Goal: Complete application form

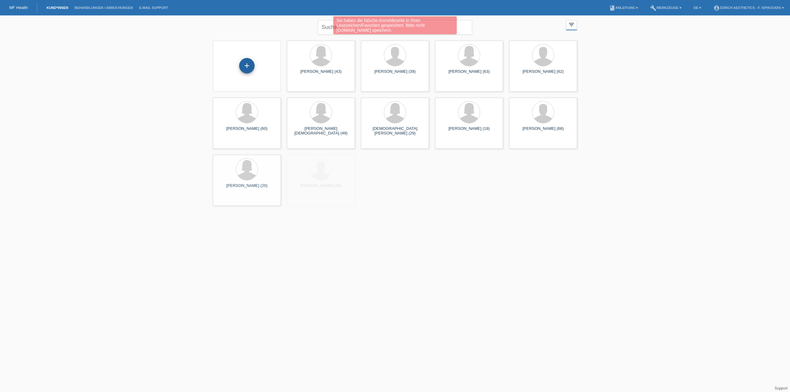
click at [252, 64] on div "+" at bounding box center [246, 65] width 15 height 15
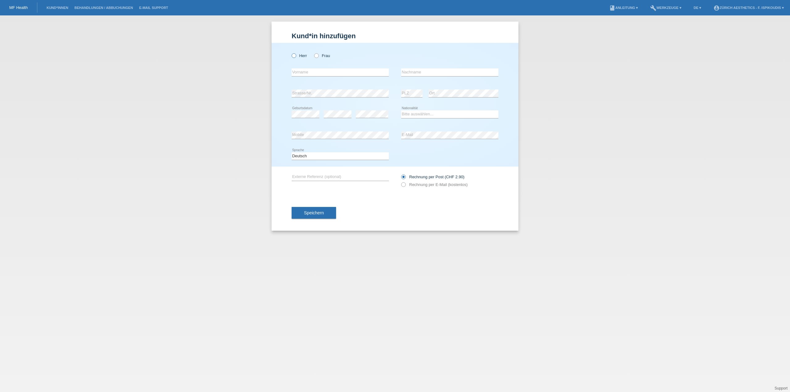
click at [306, 58] on label "Herr" at bounding box center [298, 55] width 15 height 5
click at [295, 57] on input "Herr" at bounding box center [293, 55] width 4 height 4
radio input "true"
click at [319, 68] on div "error Vorname" at bounding box center [339, 72] width 97 height 21
click at [320, 72] on input "text" at bounding box center [339, 72] width 97 height 8
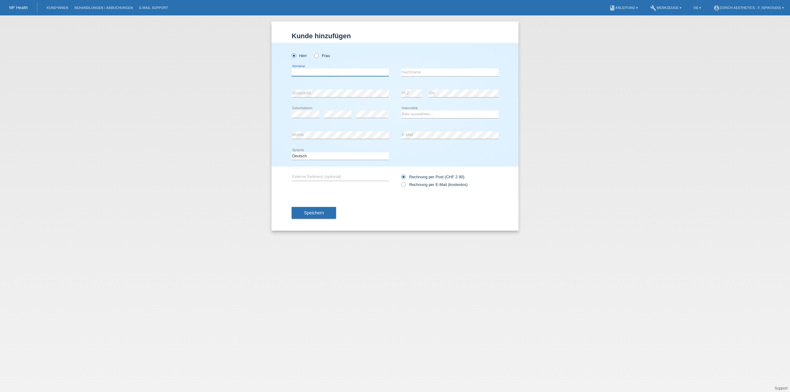
paste input "Zozerd"
type input "Zozerd"
click at [425, 75] on input "text" at bounding box center [449, 72] width 97 height 8
type input "Leonardo"
click at [363, 118] on icon at bounding box center [372, 118] width 32 height 0
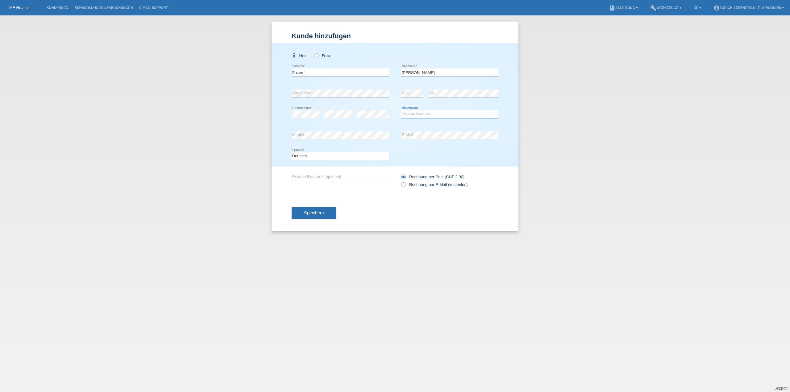
click at [418, 118] on select "Bitte auswählen... Schweiz Deutschland Liechtenstein Österreich ------------ Af…" at bounding box center [449, 113] width 97 height 7
select select "CH"
click at [401, 110] on select "Bitte auswählen... Schweiz Deutschland Liechtenstein Österreich ------------ Af…" at bounding box center [449, 113] width 97 height 7
drag, startPoint x: 414, startPoint y: 184, endPoint x: 390, endPoint y: 187, distance: 23.6
click at [414, 184] on label "Rechnung per E-Mail (kostenlos)" at bounding box center [434, 184] width 66 height 5
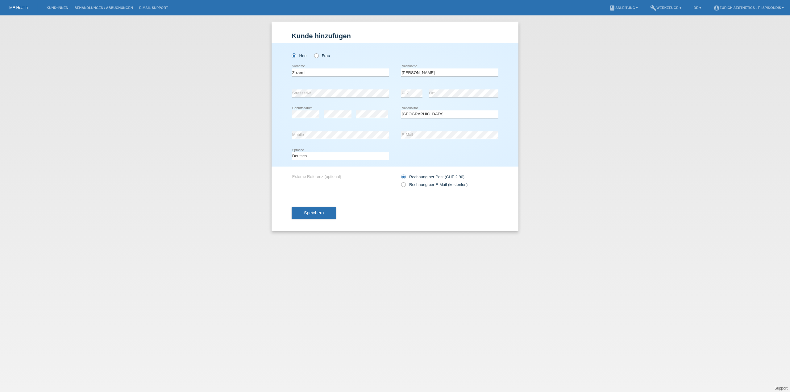
click at [405, 184] on input "Rechnung per E-Mail (kostenlos)" at bounding box center [403, 186] width 4 height 8
radio input "true"
click at [315, 216] on button "Speichern" at bounding box center [313, 213] width 44 height 12
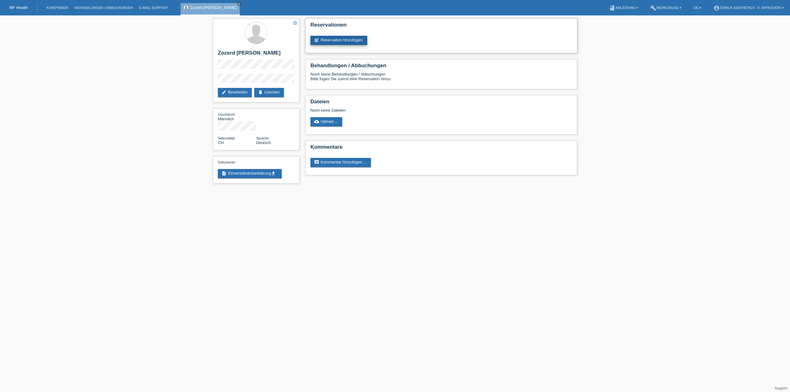
click at [325, 44] on link "post_add Reservation hinzufügen" at bounding box center [338, 40] width 57 height 9
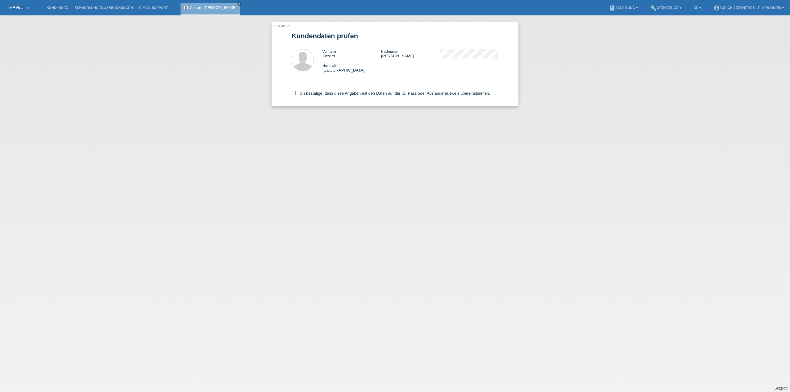
click at [325, 90] on div "Ich bestätige, dass diese Angaben mit den Daten auf der ID, Pass oder Ausländer…" at bounding box center [394, 92] width 207 height 27
click at [321, 96] on div "Ich bestätige, dass diese Angaben mit den Daten auf der ID, Pass oder Ausländer…" at bounding box center [394, 92] width 207 height 27
click at [321, 93] on label "Ich bestätige, dass diese Angaben mit den Daten auf der ID, Pass oder Ausländer…" at bounding box center [390, 93] width 198 height 5
click at [295, 93] on input "Ich bestätige, dass diese Angaben mit den Daten auf der ID, Pass oder Ausländer…" at bounding box center [293, 93] width 4 height 4
checkbox input "true"
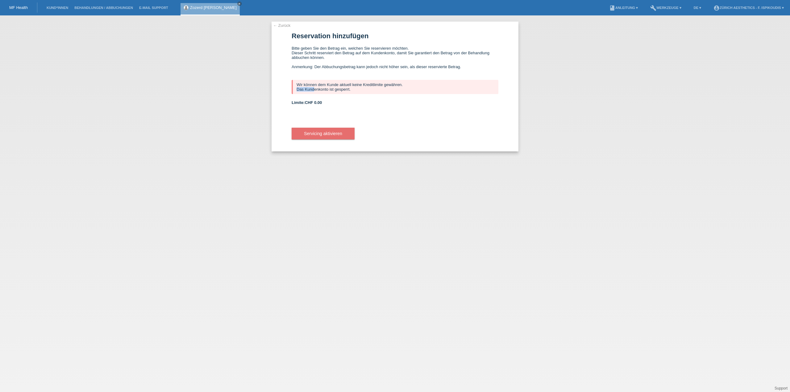
click at [231, 89] on div "← Zurück Reservation hinzufügen Bitte geben Sie den Betrag ein, welchen Sie res…" at bounding box center [395, 203] width 790 height 377
click at [332, 90] on div "Wir können dem Kunde aktuell keine Kreditlimite gewähren. Das Kundenkonto ist g…" at bounding box center [394, 87] width 207 height 14
drag, startPoint x: 405, startPoint y: 84, endPoint x: 292, endPoint y: 84, distance: 112.6
click at [292, 84] on div "Wir können dem Kunde aktuell keine Kreditlimite gewähren. Das Kundenkonto ist g…" at bounding box center [394, 87] width 207 height 14
click at [287, 25] on link "← Zurück" at bounding box center [281, 25] width 17 height 5
